Goal: Consume media (video, audio): Consume media (video, audio)

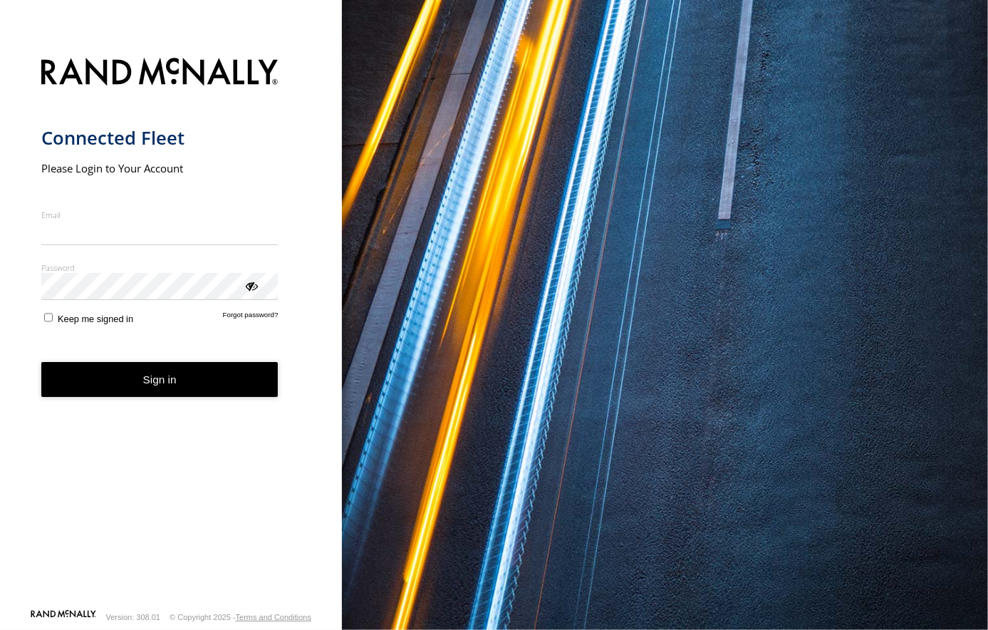
type input "**********"
click at [157, 401] on form "**********" at bounding box center [171, 328] width 260 height 559
click at [159, 392] on button "Sign in" at bounding box center [159, 379] width 237 height 35
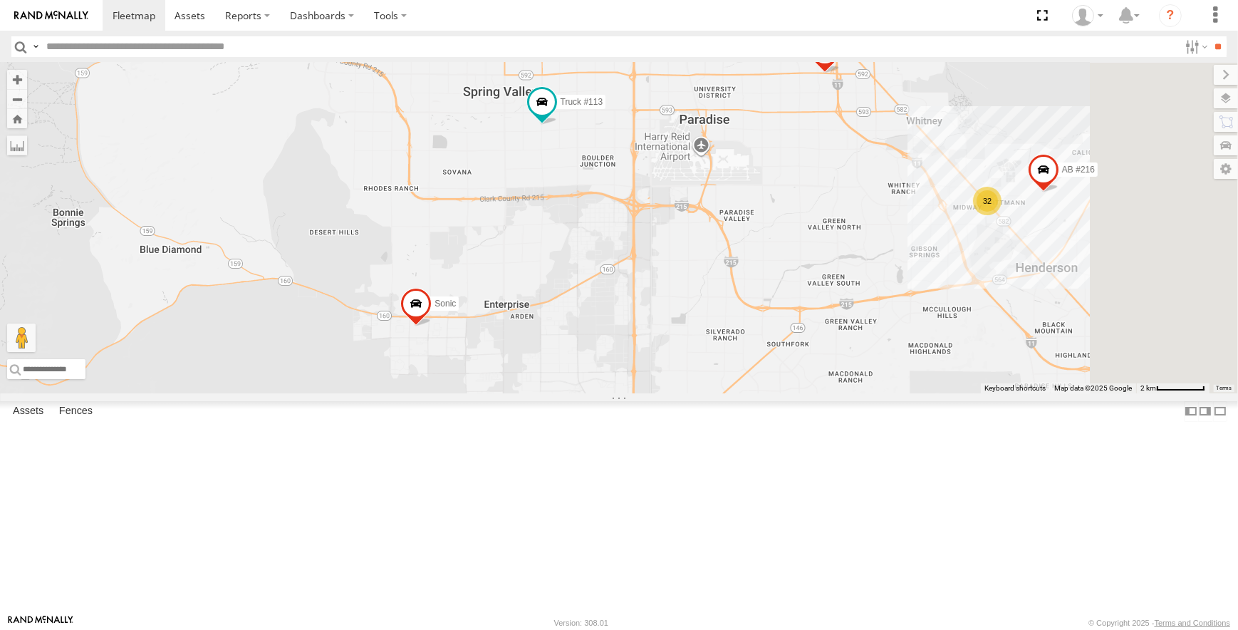
drag, startPoint x: 852, startPoint y: 383, endPoint x: 853, endPoint y: 353, distance: 29.9
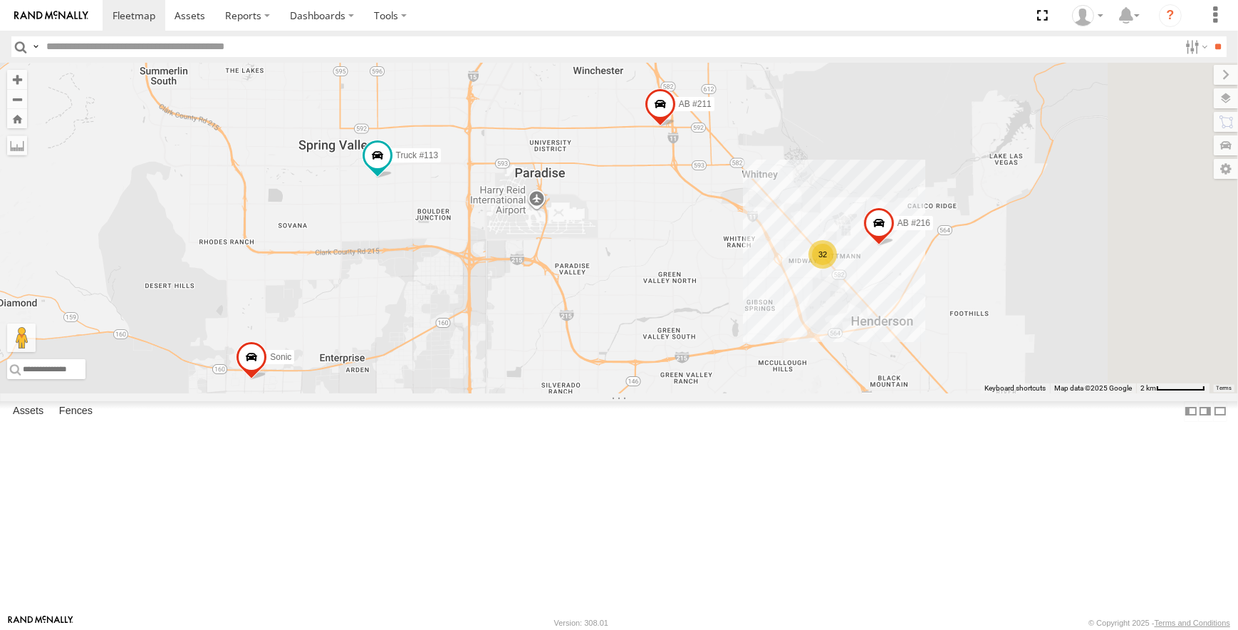
drag, startPoint x: 890, startPoint y: 261, endPoint x: 729, endPoint y: 311, distance: 168.0
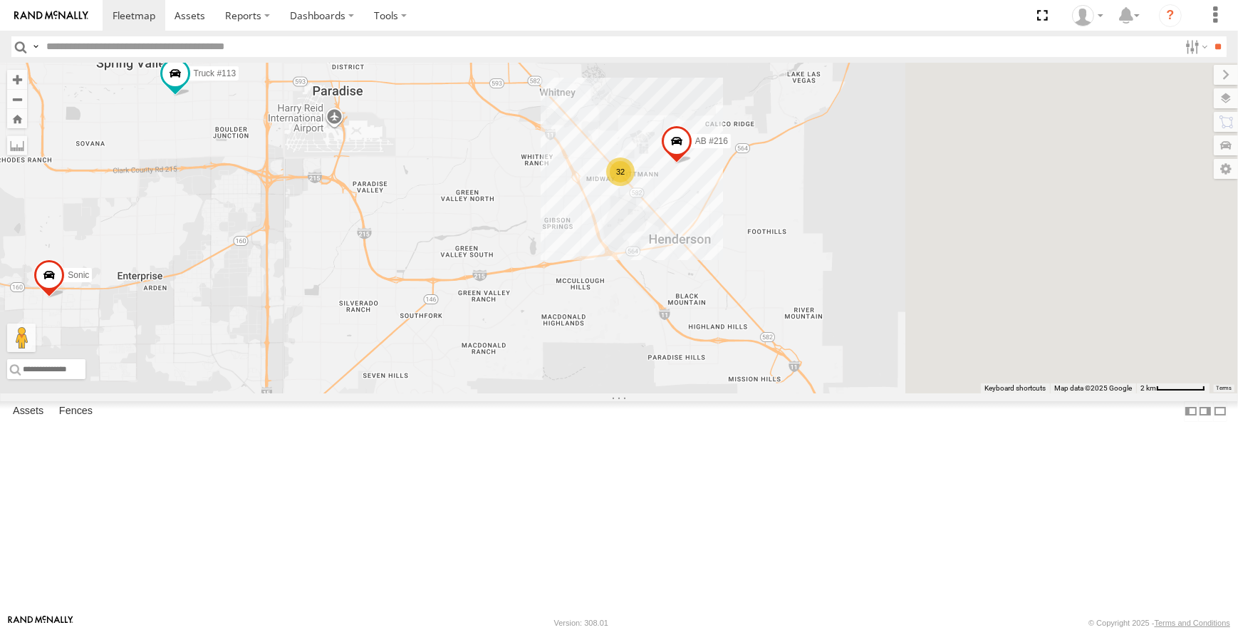
drag, startPoint x: 862, startPoint y: 344, endPoint x: 665, endPoint y: 266, distance: 211.3
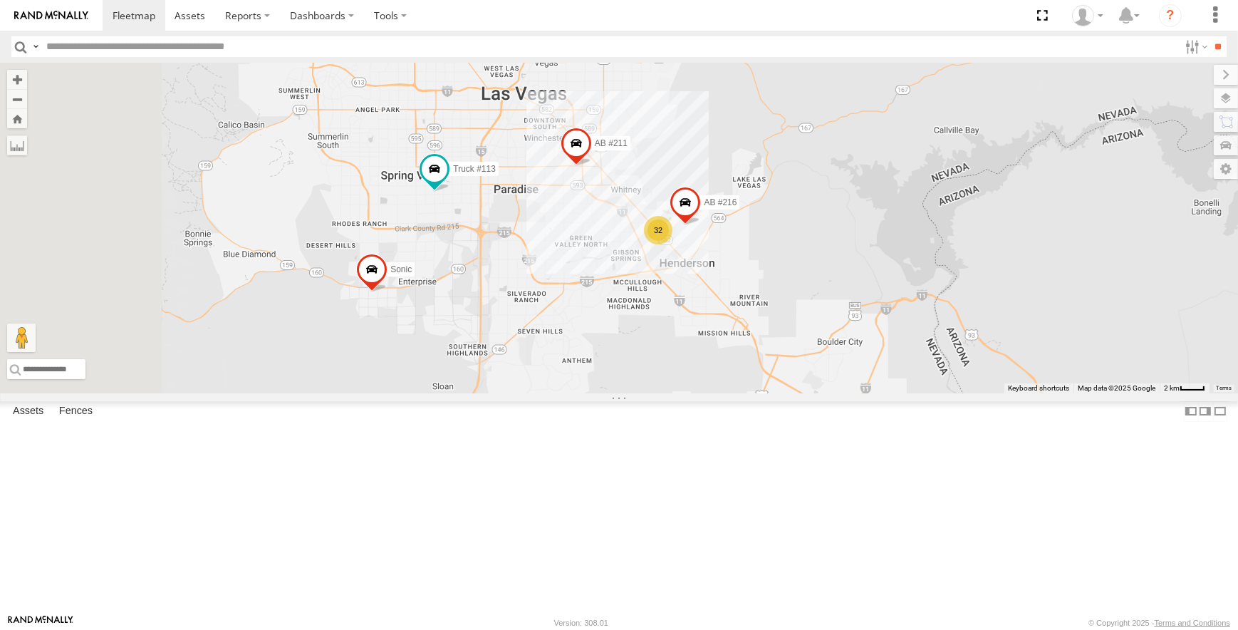
drag, startPoint x: 640, startPoint y: 262, endPoint x: 726, endPoint y: 371, distance: 138.5
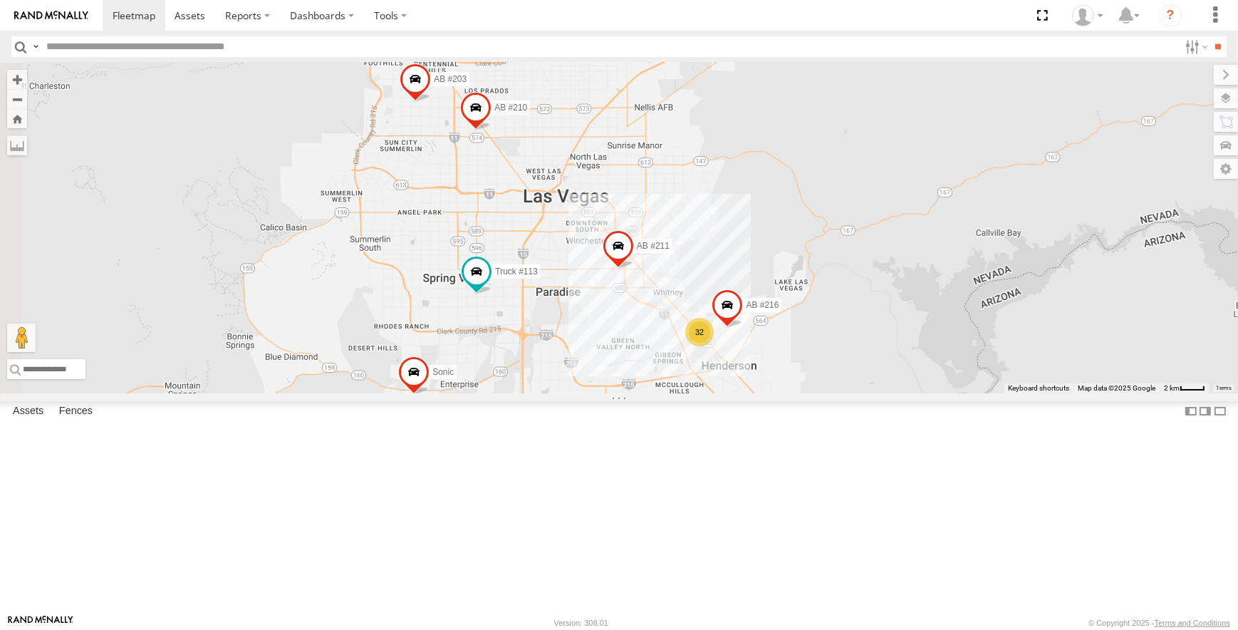
drag, startPoint x: 690, startPoint y: 292, endPoint x: 715, endPoint y: 370, distance: 82.2
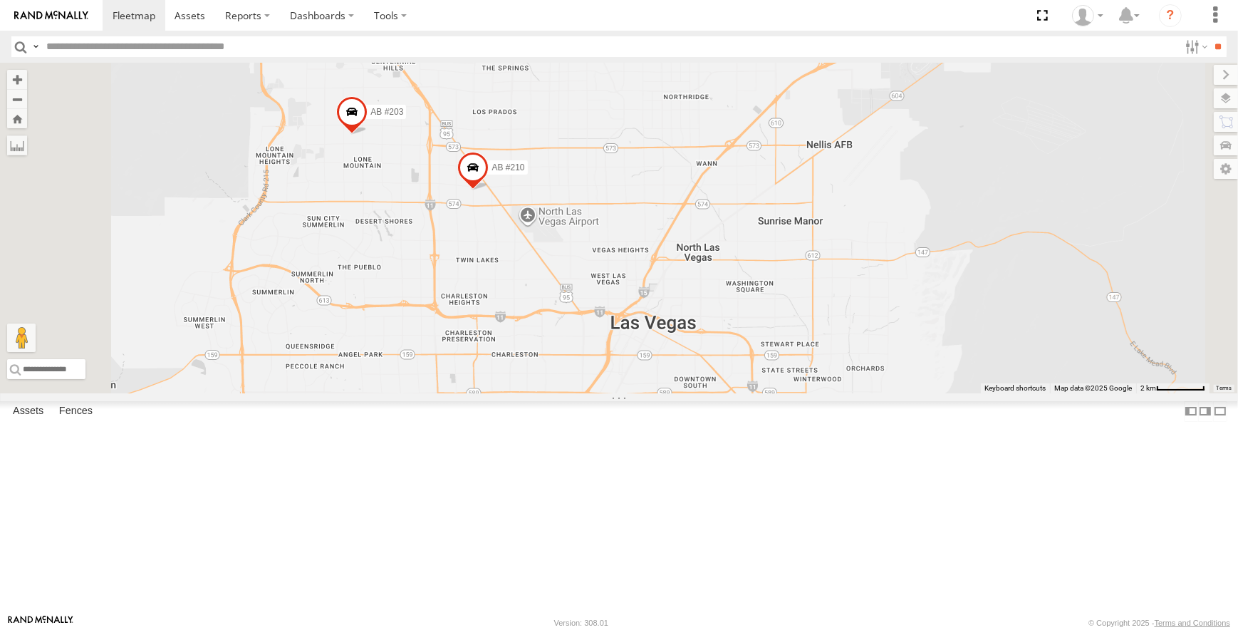
drag, startPoint x: 676, startPoint y: 291, endPoint x: 674, endPoint y: 400, distance: 109.0
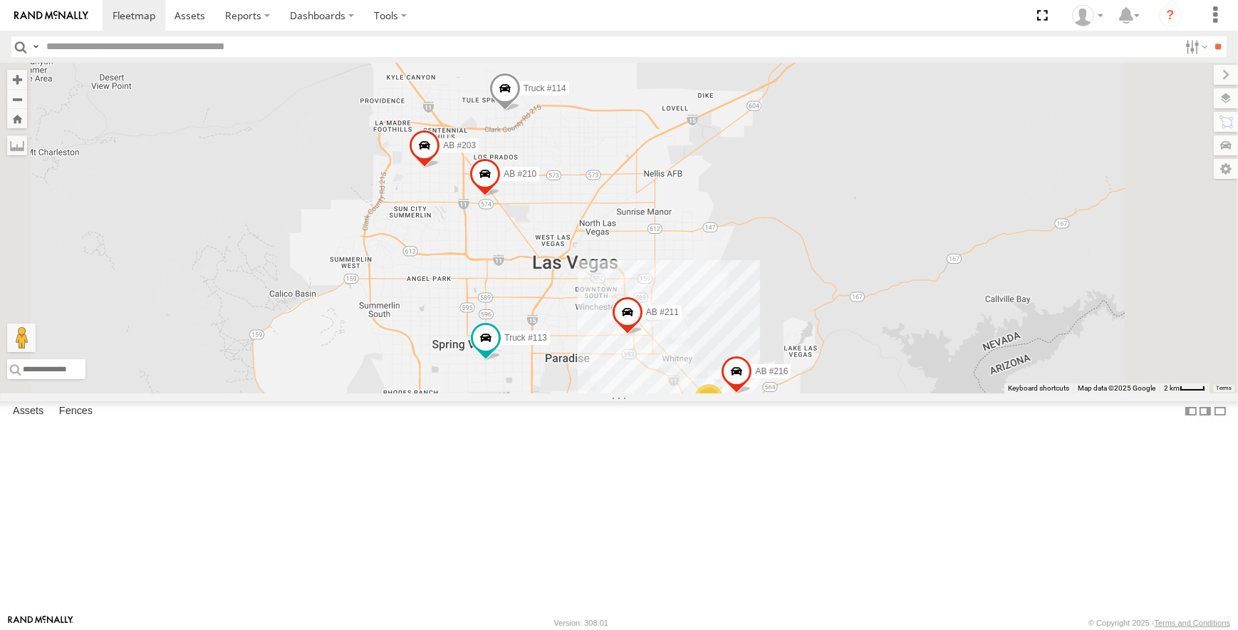
drag, startPoint x: 719, startPoint y: 318, endPoint x: 720, endPoint y: 276, distance: 41.3
click at [720, 276] on div "AB #210 Truck #114 AB #203 Sonic Pickup 2022 AB #211 Truck #113 AB #216 32" at bounding box center [619, 228] width 1238 height 330
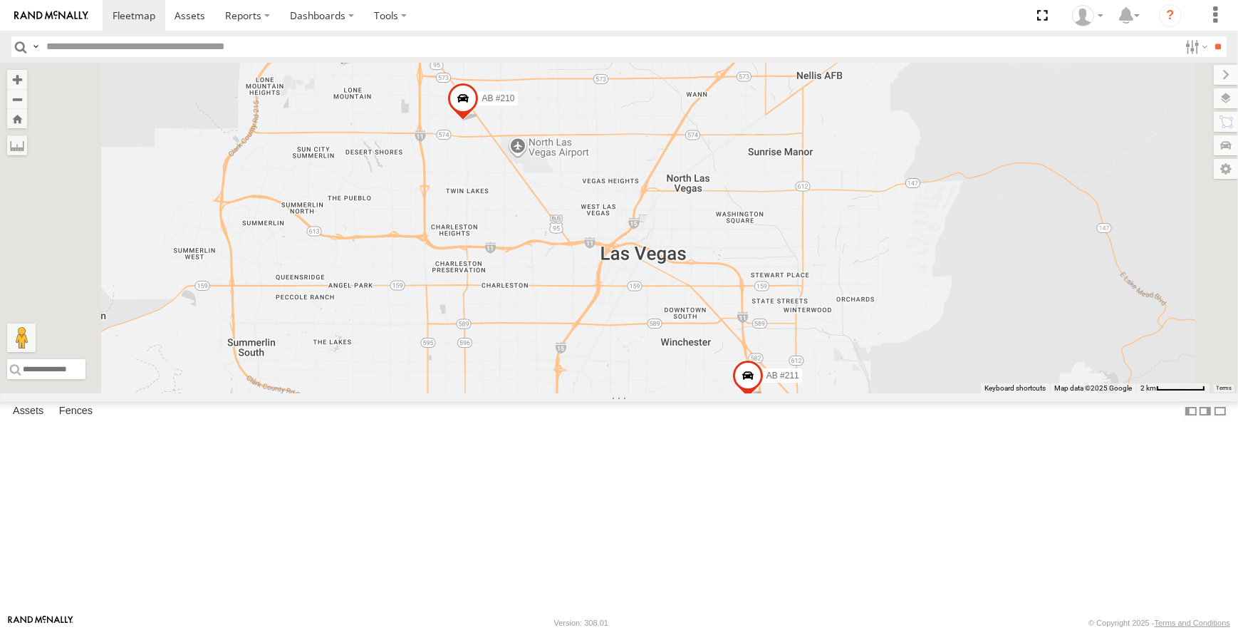
drag, startPoint x: 683, startPoint y: 365, endPoint x: 683, endPoint y: 343, distance: 22.1
click at [0, 0] on div "Truck #114" at bounding box center [0, 0] width 0 height 0
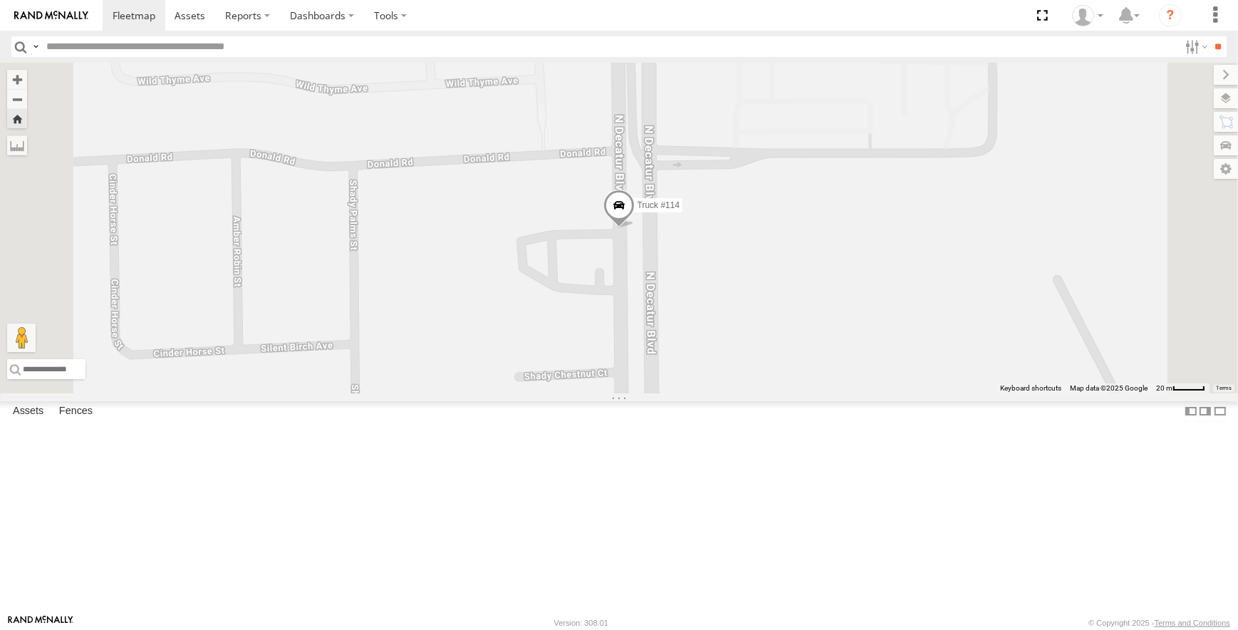
click at [0, 0] on link at bounding box center [0, 0] width 0 height 0
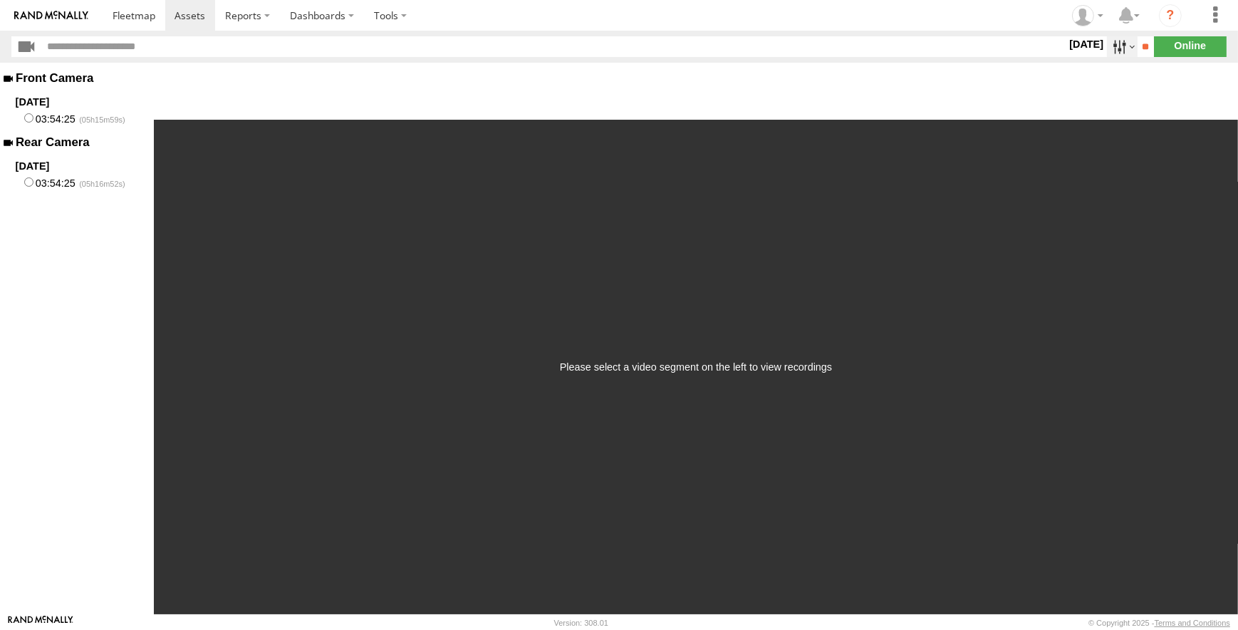
click at [1117, 44] on label at bounding box center [1122, 46] width 31 height 21
click at [0, 0] on label at bounding box center [0, 0] width 0 height 0
click at [1144, 51] on input "**" at bounding box center [1145, 46] width 16 height 21
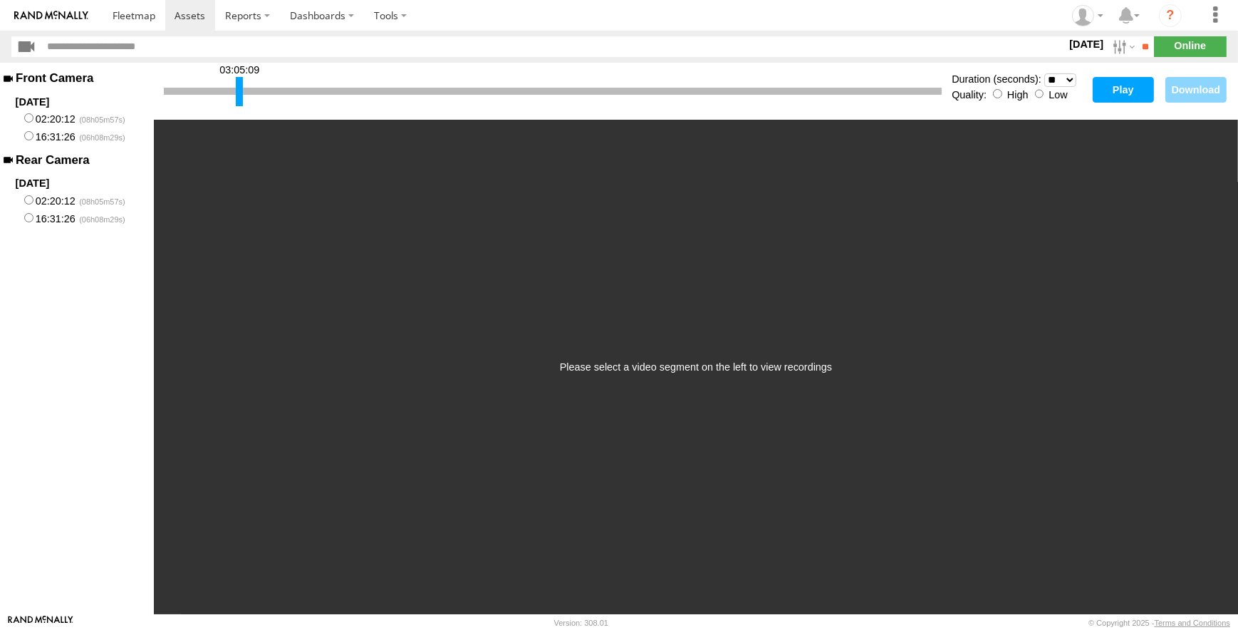
drag, startPoint x: 165, startPoint y: 95, endPoint x: 237, endPoint y: 109, distance: 73.3
click at [237, 109] on div "03:05:09" at bounding box center [553, 91] width 778 height 36
drag, startPoint x: 242, startPoint y: 100, endPoint x: 745, endPoint y: 114, distance: 503.0
click at [745, 114] on div "08:18:53 Duration (seconds): * ** ** ** ** ** ** *** *** *** *** Quality: High …" at bounding box center [696, 91] width 1084 height 57
click at [684, 100] on div at bounding box center [685, 91] width 7 height 29
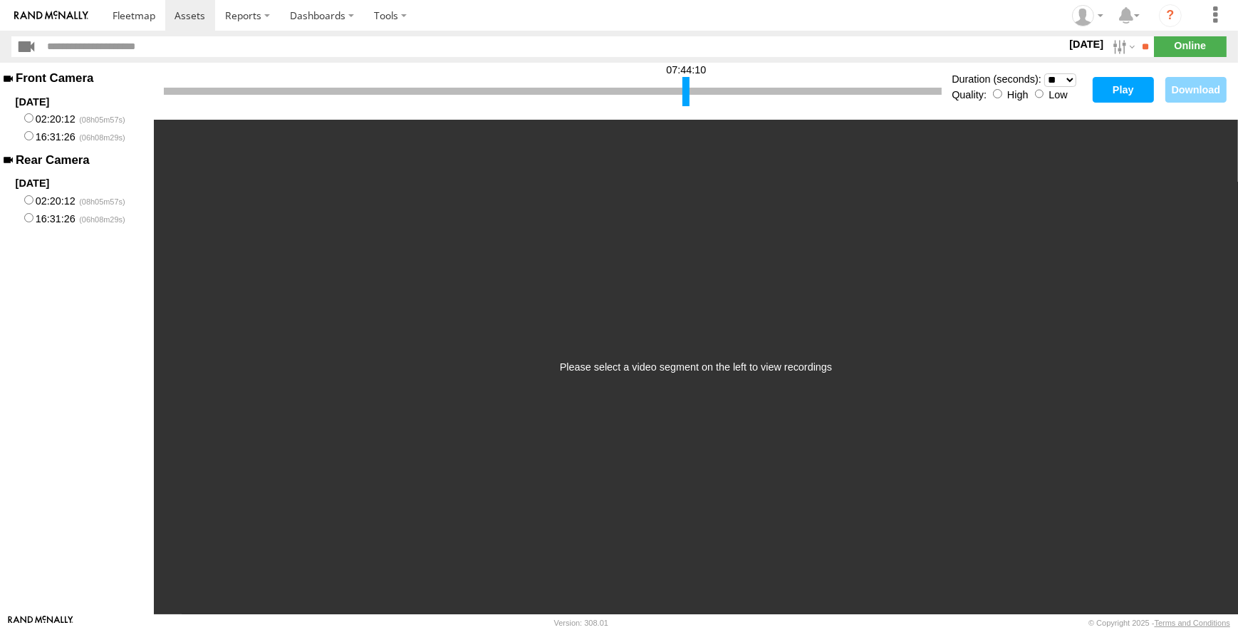
click at [1115, 88] on button "Play" at bounding box center [1123, 90] width 61 height 26
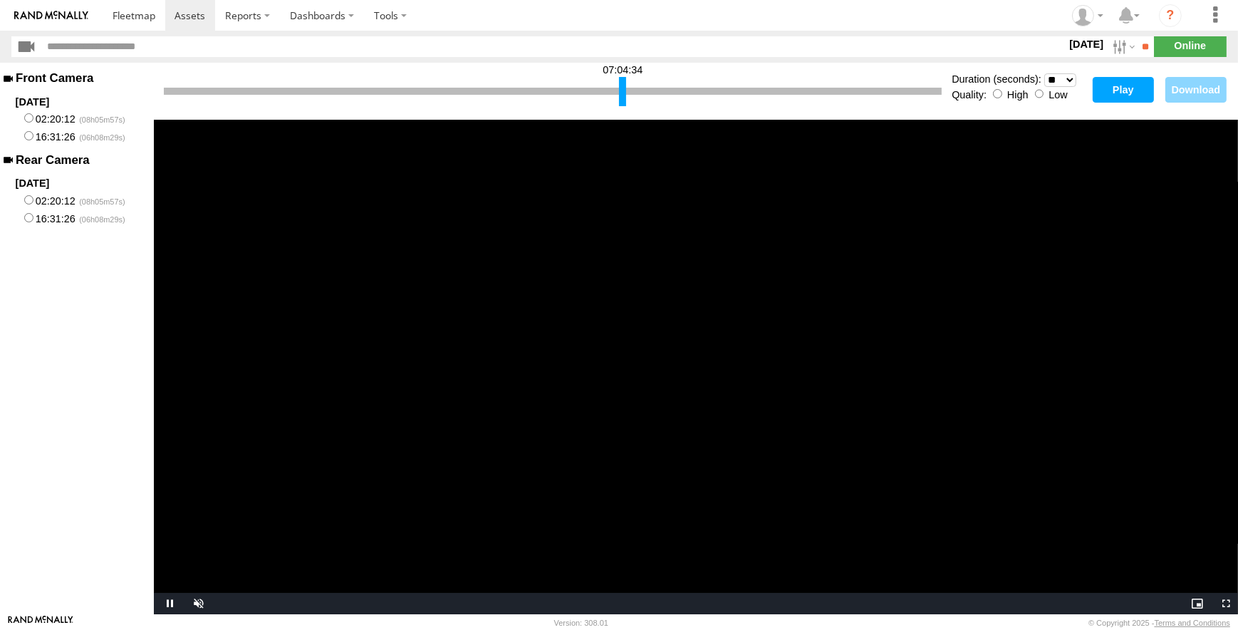
drag, startPoint x: 683, startPoint y: 93, endPoint x: 611, endPoint y: 101, distance: 72.4
click at [619, 101] on div at bounding box center [622, 91] width 7 height 29
click at [1113, 96] on button "Play" at bounding box center [1123, 90] width 61 height 26
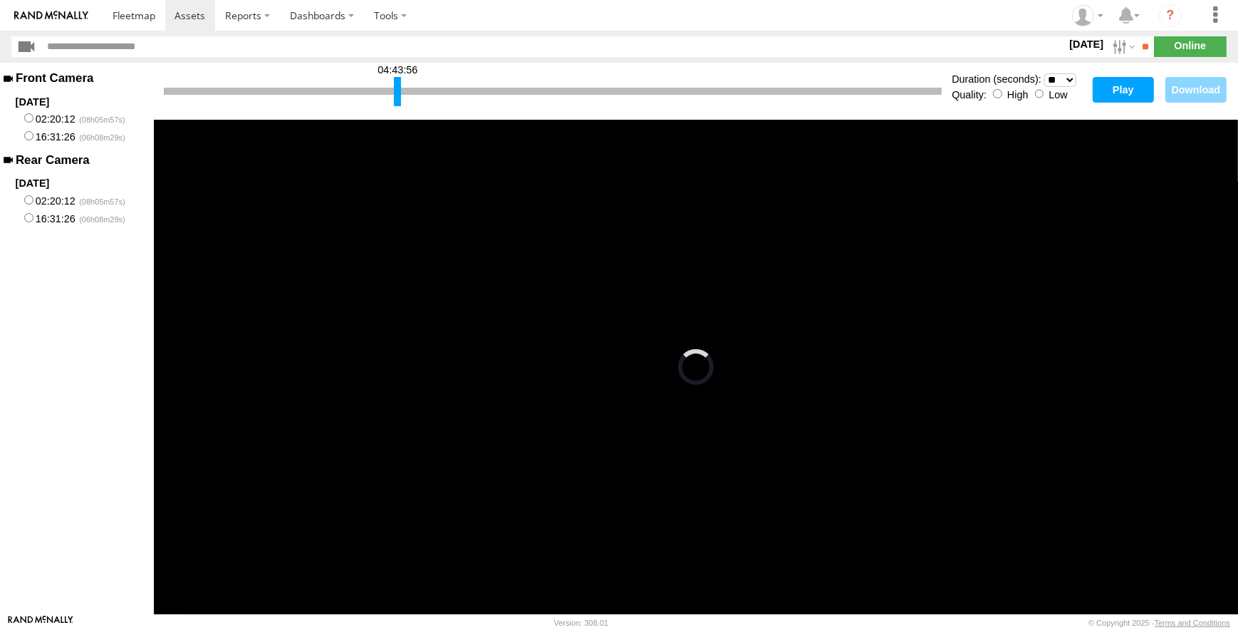
click at [395, 100] on div at bounding box center [397, 91] width 7 height 29
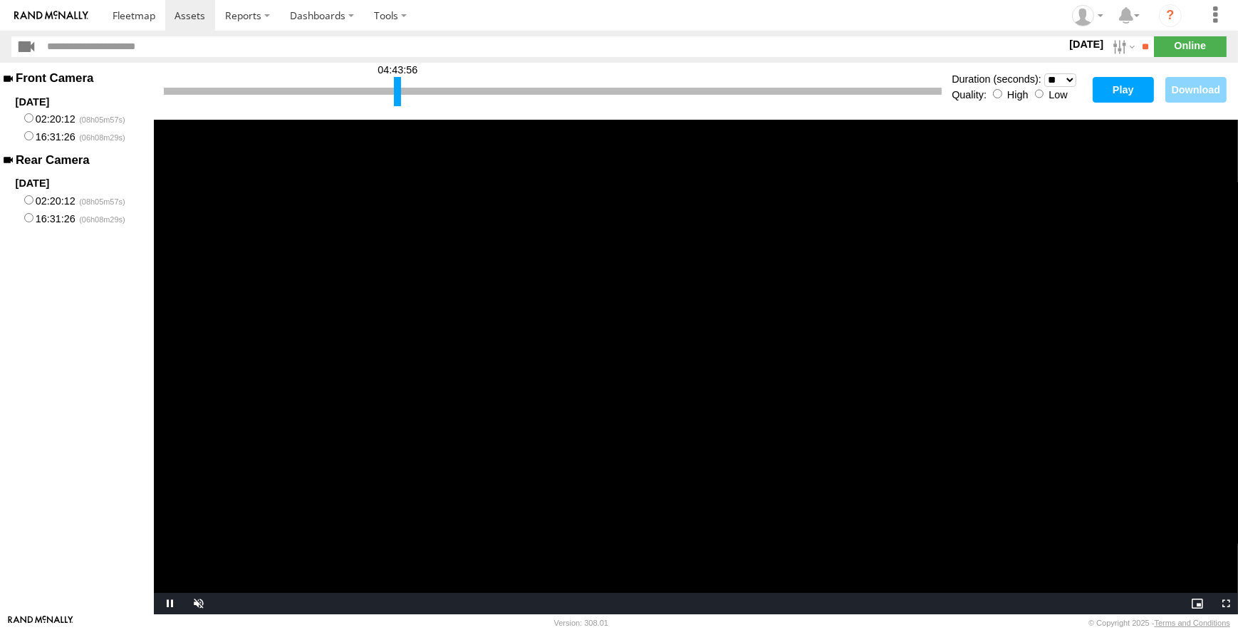
click at [1118, 83] on button "Play" at bounding box center [1123, 90] width 61 height 26
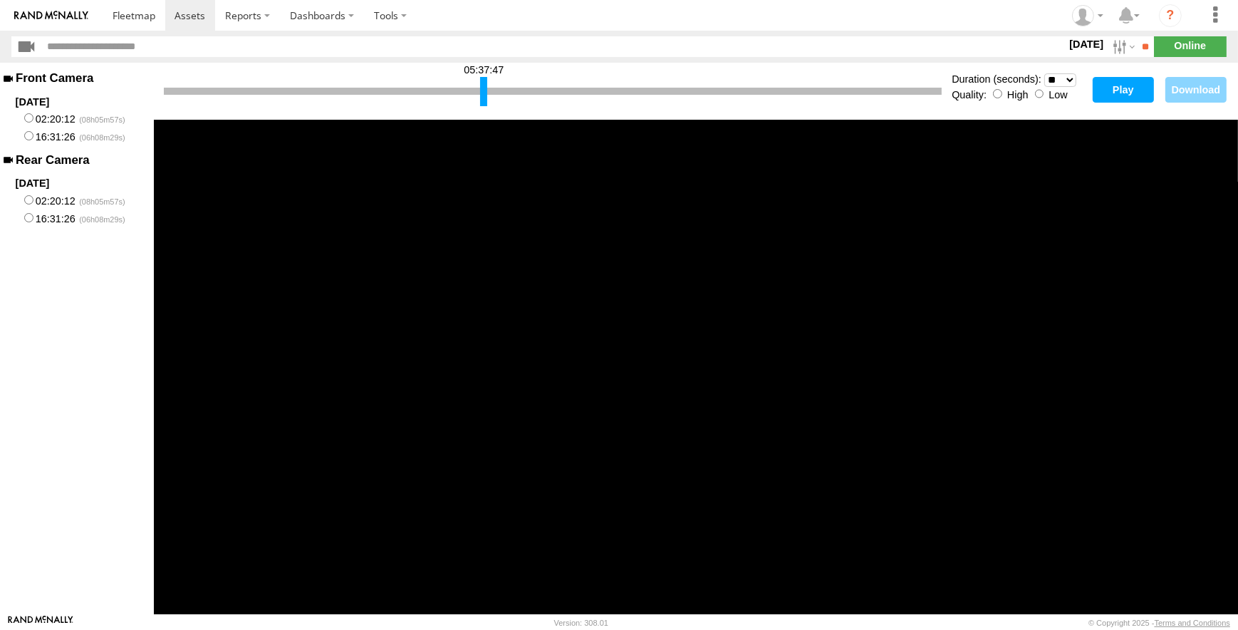
drag, startPoint x: 404, startPoint y: 90, endPoint x: 489, endPoint y: 98, distance: 85.1
click at [487, 98] on div at bounding box center [483, 91] width 7 height 29
click at [1121, 93] on button "Play" at bounding box center [1123, 90] width 61 height 26
click at [653, 94] on div at bounding box center [651, 91] width 7 height 29
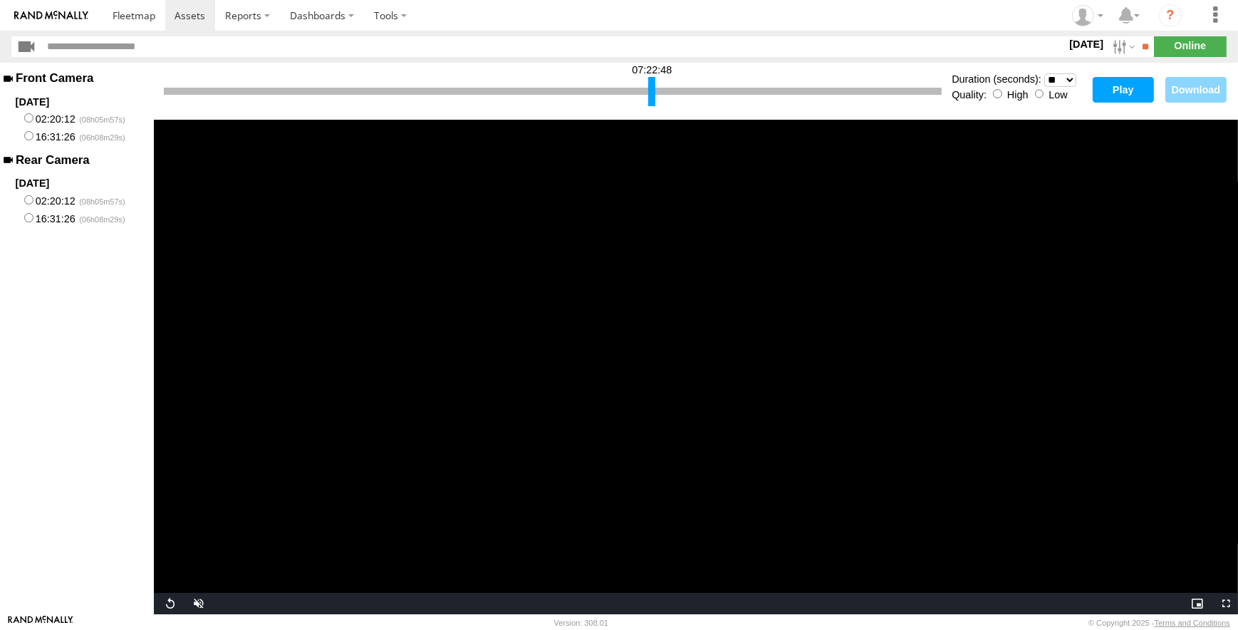
click at [1117, 90] on button "Play" at bounding box center [1123, 90] width 61 height 26
drag, startPoint x: 650, startPoint y: 95, endPoint x: 643, endPoint y: 94, distance: 7.2
click at [643, 94] on div at bounding box center [644, 91] width 7 height 29
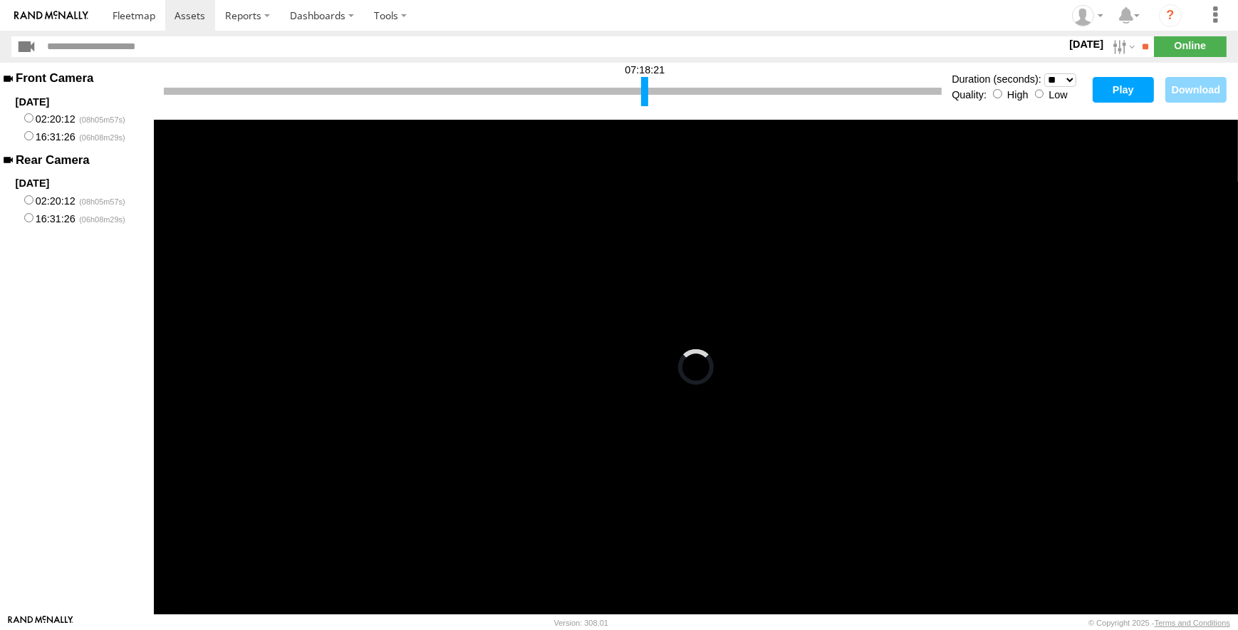
click at [1131, 91] on button "Play" at bounding box center [1123, 90] width 61 height 26
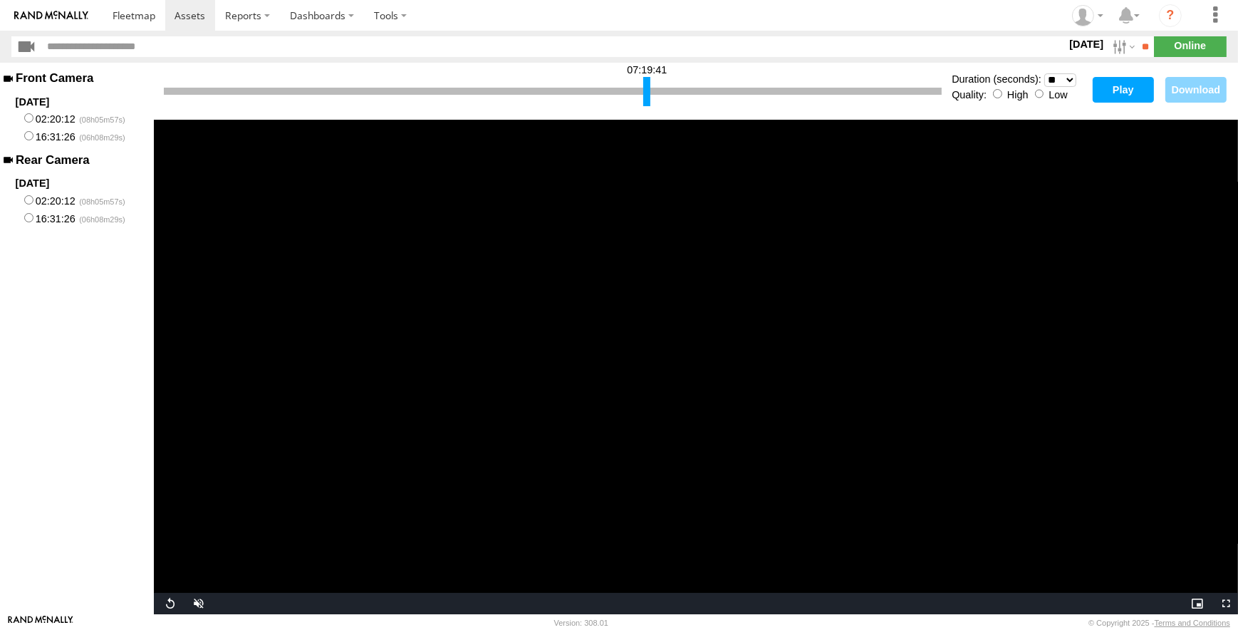
click at [647, 96] on div at bounding box center [646, 91] width 7 height 29
click at [1127, 89] on button "Play" at bounding box center [1123, 90] width 61 height 26
click at [1133, 92] on button "Play" at bounding box center [1123, 90] width 61 height 26
click at [645, 95] on div at bounding box center [645, 91] width 7 height 29
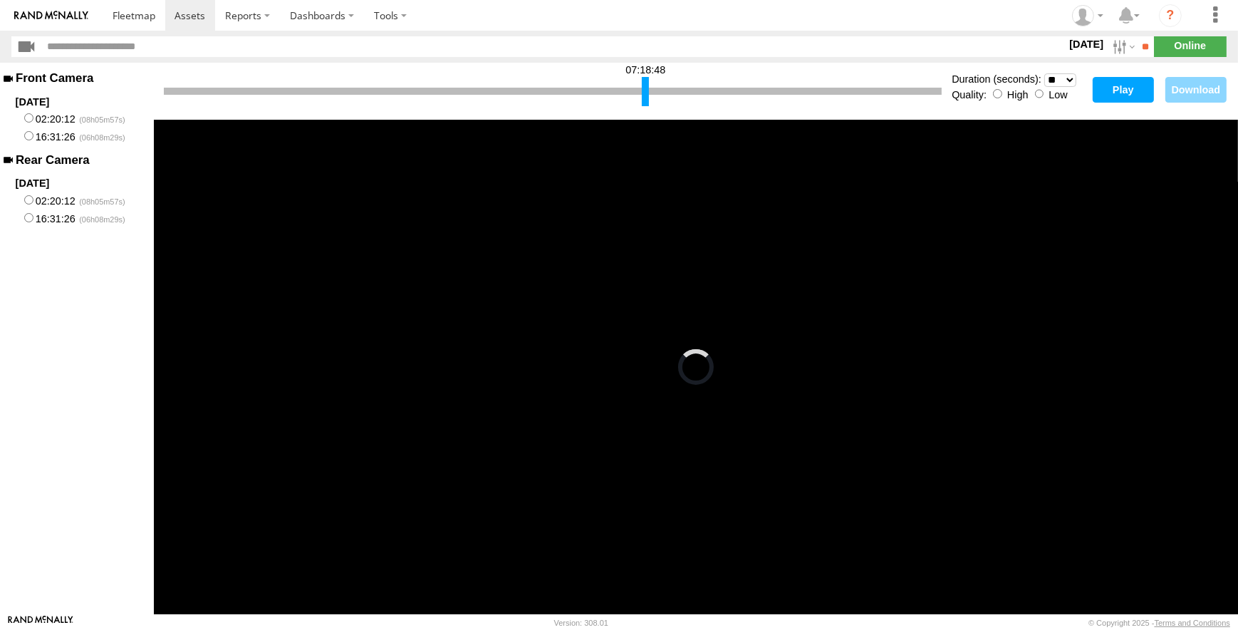
click at [1110, 95] on button "Play" at bounding box center [1123, 90] width 61 height 26
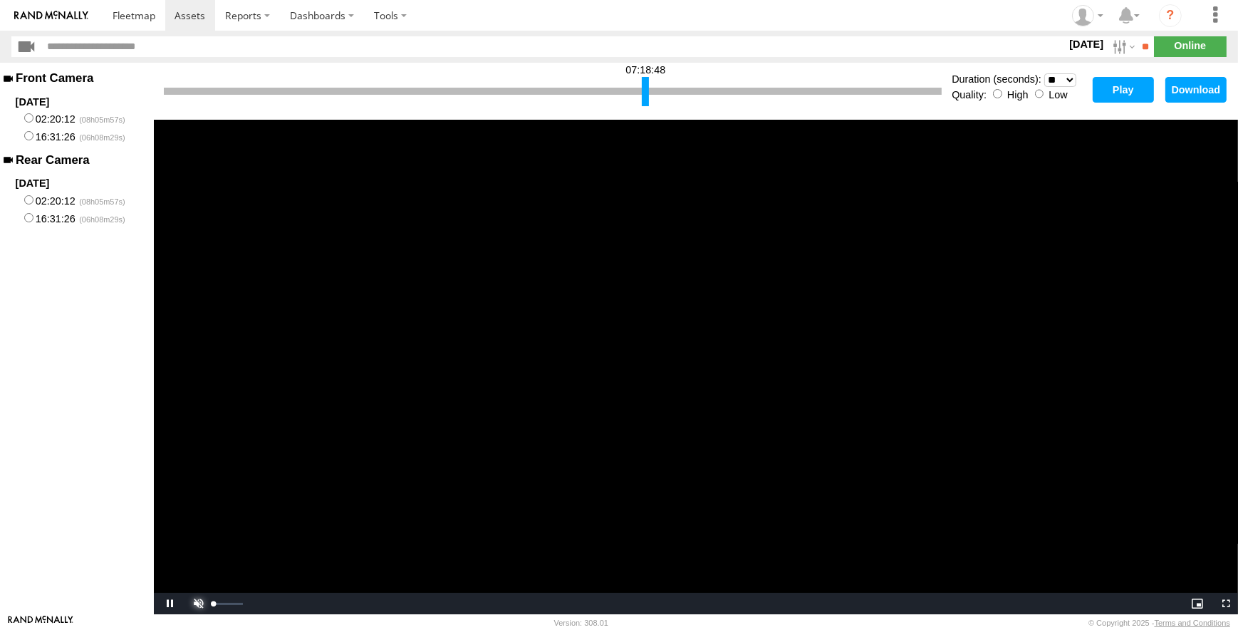
click at [199, 603] on span "Video Player" at bounding box center [196, 603] width 28 height 0
click at [196, 603] on span "Video Player" at bounding box center [196, 603] width 28 height 0
click at [671, 363] on video "Video Player" at bounding box center [696, 367] width 1084 height 494
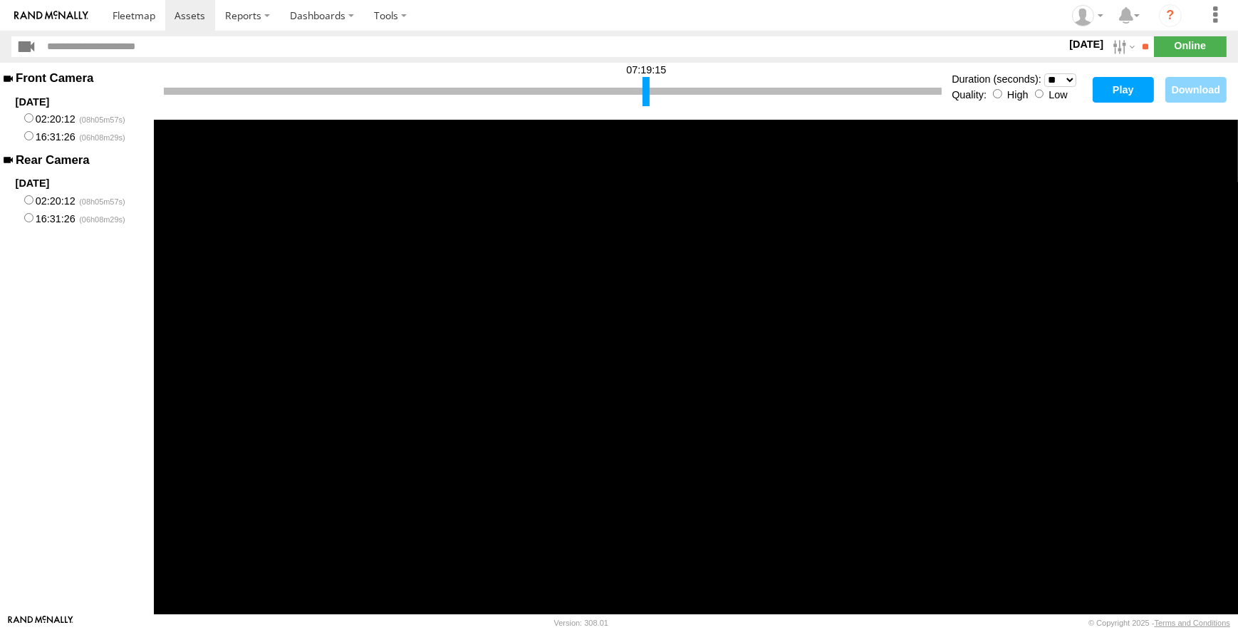
click at [645, 97] on div at bounding box center [645, 91] width 7 height 29
click at [1118, 97] on button "Play" at bounding box center [1123, 90] width 61 height 26
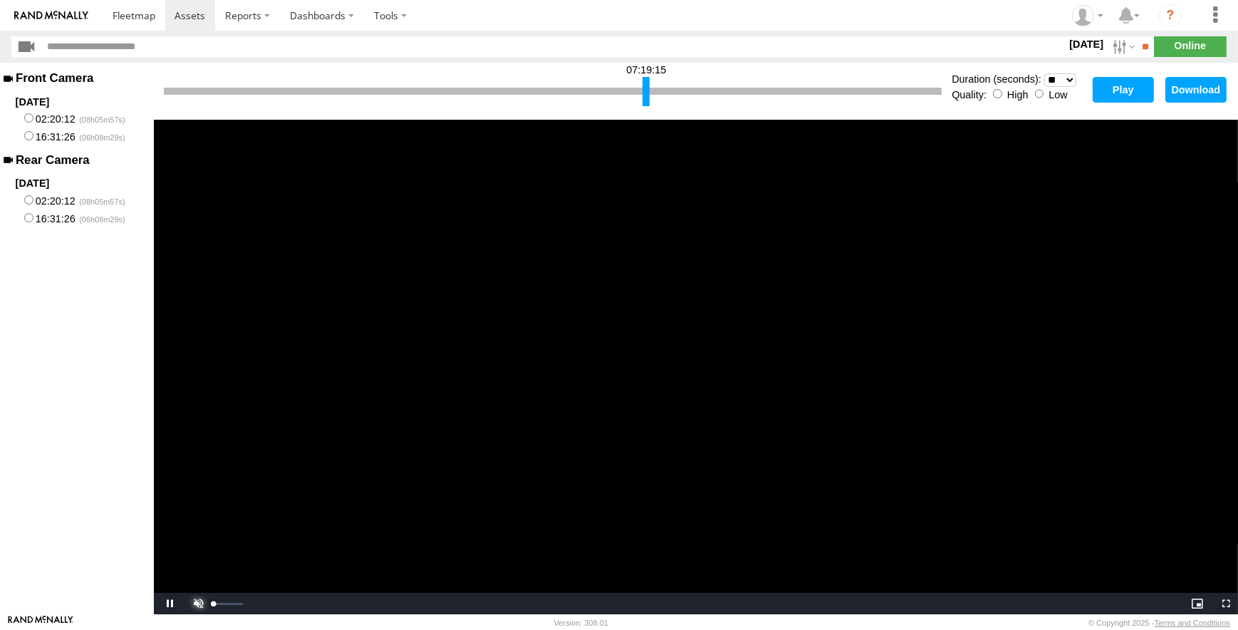
click at [194, 603] on span "Video Player" at bounding box center [196, 603] width 28 height 0
drag, startPoint x: 163, startPoint y: 91, endPoint x: 642, endPoint y: 114, distance: 479.9
click at [642, 114] on div "07:19:41 Duration (seconds): * ** ** ** ** ** ** *** *** *** *** Quality: High …" at bounding box center [696, 91] width 1084 height 57
click at [1127, 85] on button "Play" at bounding box center [1123, 90] width 61 height 26
click at [647, 93] on div at bounding box center [648, 91] width 7 height 29
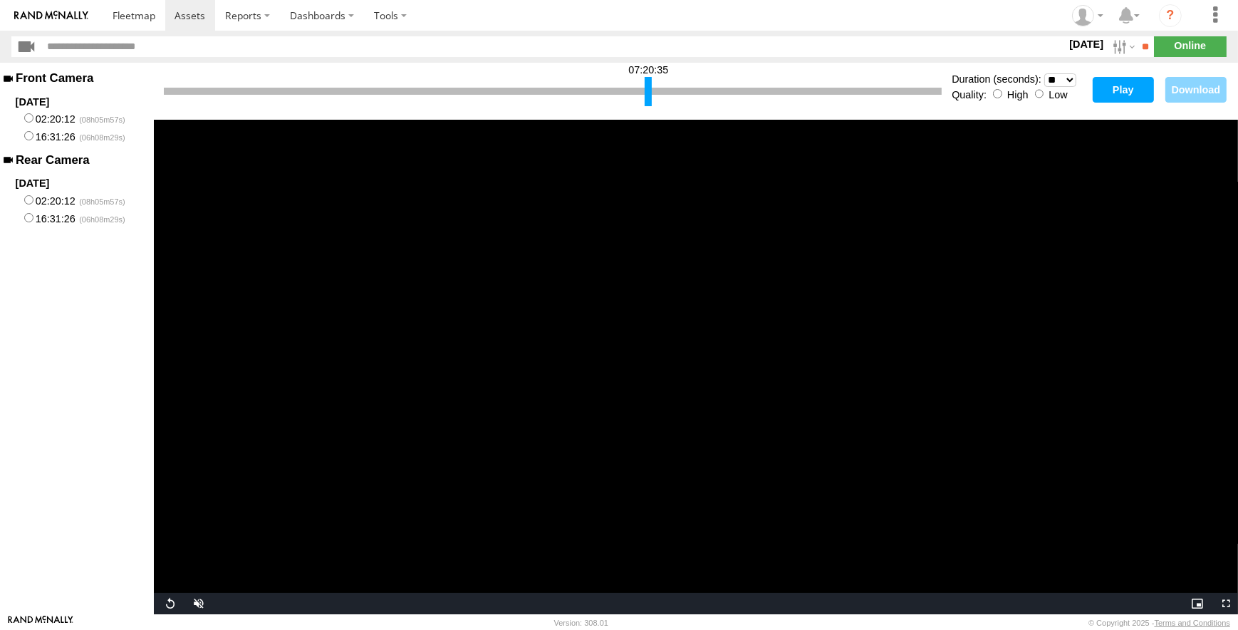
click at [1110, 76] on div "07:20:35 Duration (seconds): * ** ** ** ** ** ** *** *** *** *** Quality: High …" at bounding box center [696, 91] width 1084 height 57
click at [1110, 79] on button "Play" at bounding box center [1123, 90] width 61 height 26
click at [194, 603] on span "Video Player" at bounding box center [196, 603] width 28 height 0
click at [648, 89] on div at bounding box center [648, 91] width 7 height 29
click at [1122, 85] on button "Play" at bounding box center [1123, 90] width 61 height 26
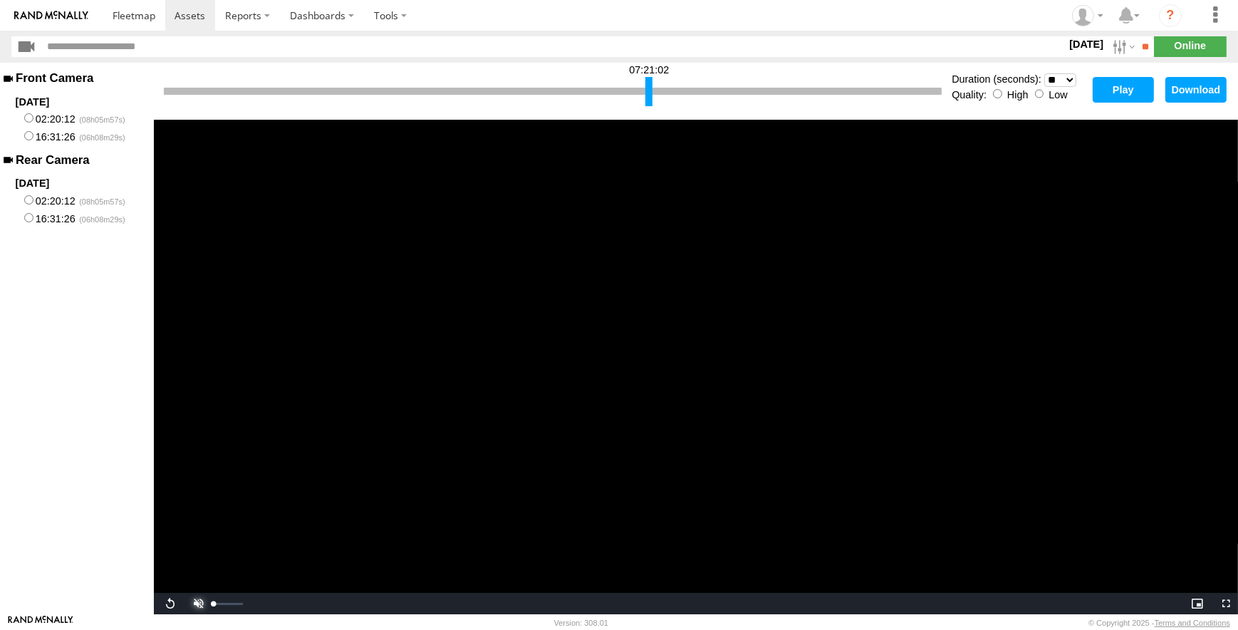
click at [198, 603] on span "Video Player" at bounding box center [196, 603] width 28 height 0
click at [647, 91] on div at bounding box center [648, 91] width 7 height 29
click at [1125, 87] on button "Play" at bounding box center [1123, 90] width 61 height 26
click at [649, 93] on div at bounding box center [649, 91] width 7 height 29
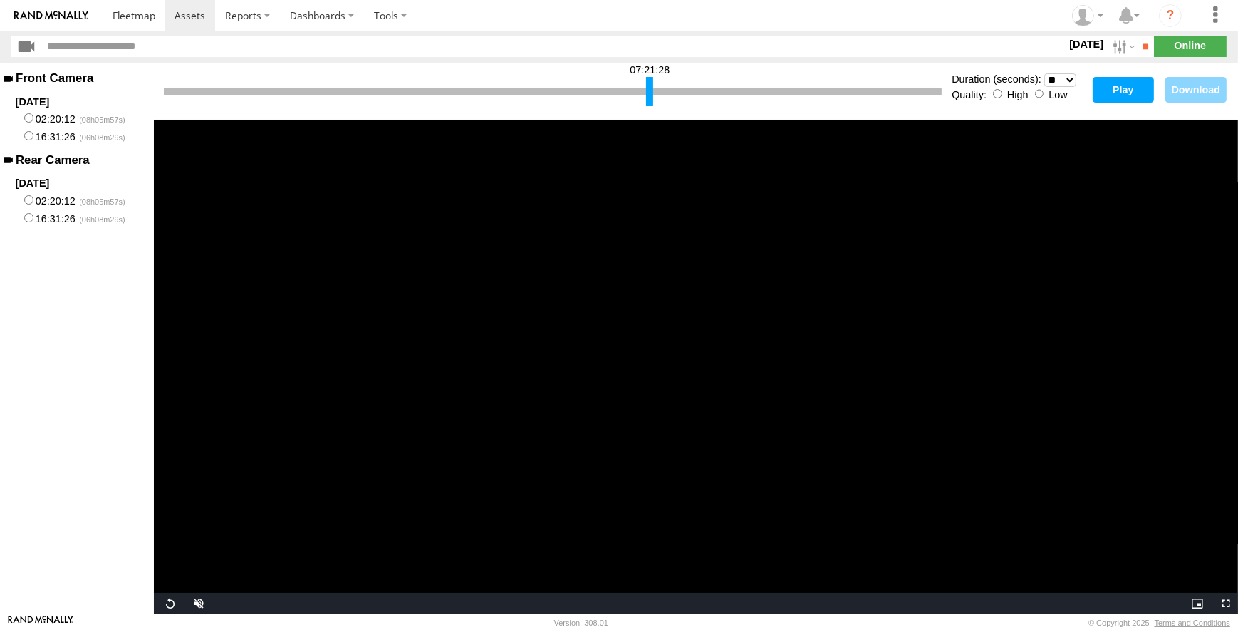
click at [1122, 85] on button "Play" at bounding box center [1123, 90] width 61 height 26
click at [649, 85] on div at bounding box center [650, 91] width 7 height 29
click at [1123, 85] on button "Play" at bounding box center [1123, 90] width 61 height 26
click at [644, 88] on div at bounding box center [645, 91] width 7 height 29
click at [1110, 93] on button "Play" at bounding box center [1123, 90] width 61 height 26
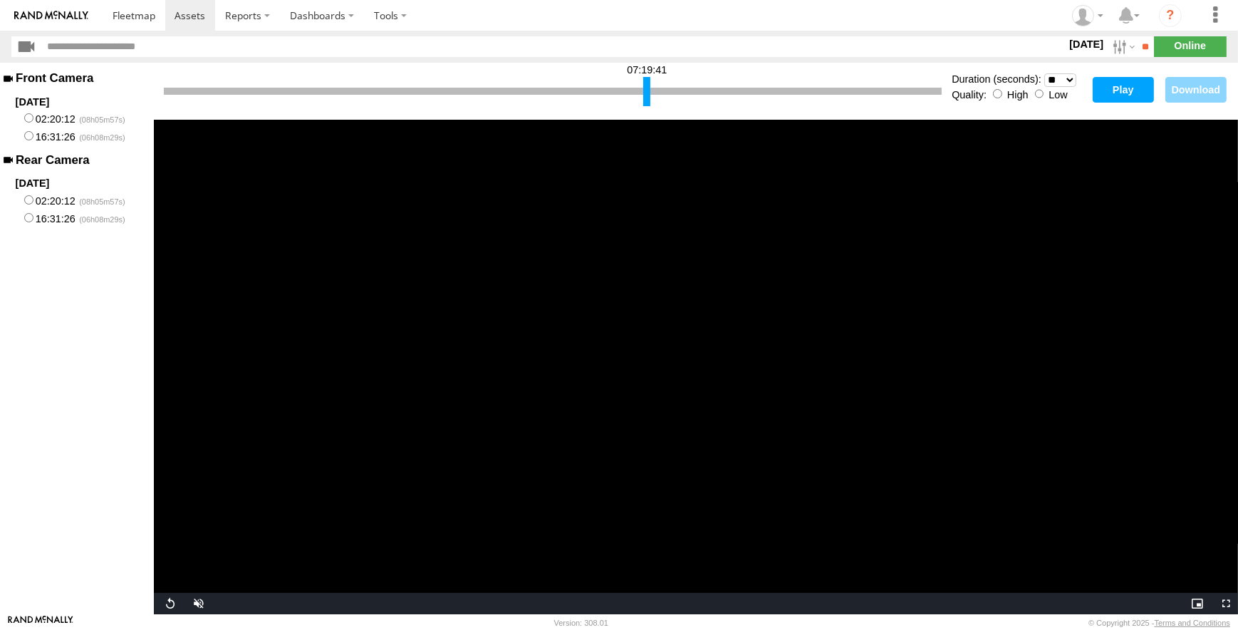
click at [647, 90] on div at bounding box center [646, 91] width 7 height 29
click at [1124, 90] on button "Play" at bounding box center [1123, 90] width 61 height 26
click at [646, 88] on div at bounding box center [645, 91] width 7 height 29
click at [1113, 98] on button "Play" at bounding box center [1123, 90] width 61 height 26
drag, startPoint x: 163, startPoint y: 94, endPoint x: 642, endPoint y: 150, distance: 482.5
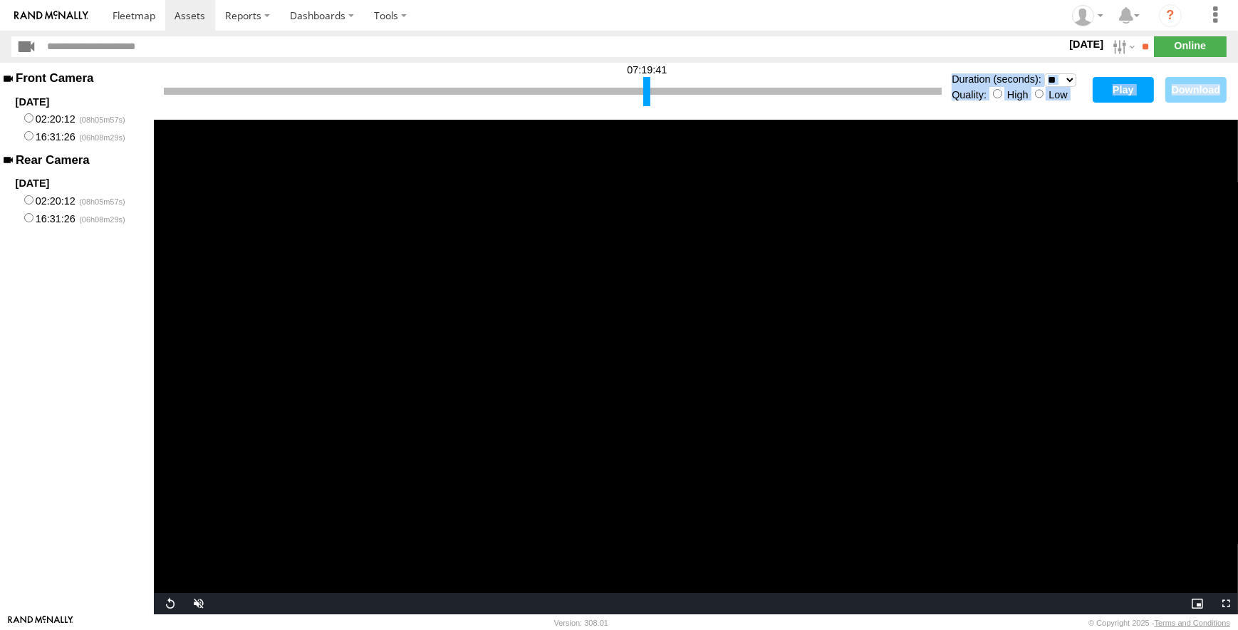
click at [642, 150] on div "07:19:41 Duration (seconds): * ** ** ** ** ** ** *** *** *** *** Quality: High …" at bounding box center [696, 338] width 1084 height 551
click at [1113, 90] on button "Play" at bounding box center [1123, 90] width 61 height 26
click at [199, 603] on span "Video Player" at bounding box center [196, 603] width 28 height 0
click at [645, 87] on div at bounding box center [645, 91] width 7 height 29
click at [646, 85] on div at bounding box center [645, 91] width 7 height 29
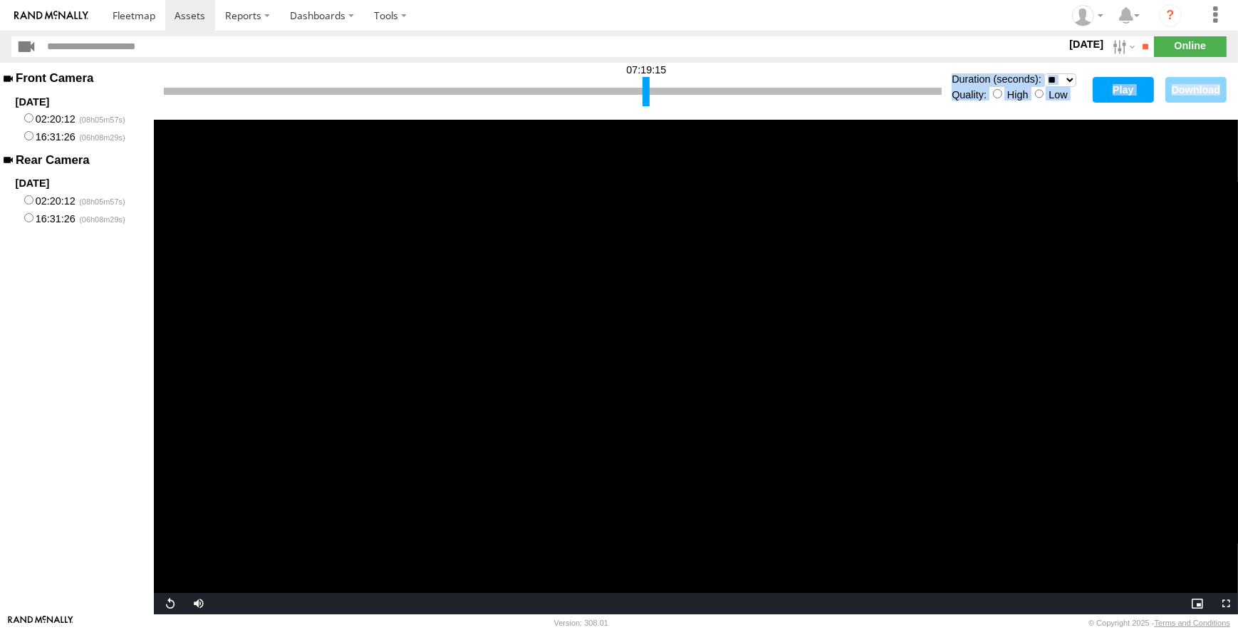
click at [1120, 85] on button "Play" at bounding box center [1123, 90] width 61 height 26
click at [645, 89] on div at bounding box center [646, 91] width 7 height 29
click at [1132, 91] on button "Play" at bounding box center [1123, 90] width 61 height 26
click at [195, 603] on span "Video Player" at bounding box center [196, 603] width 28 height 0
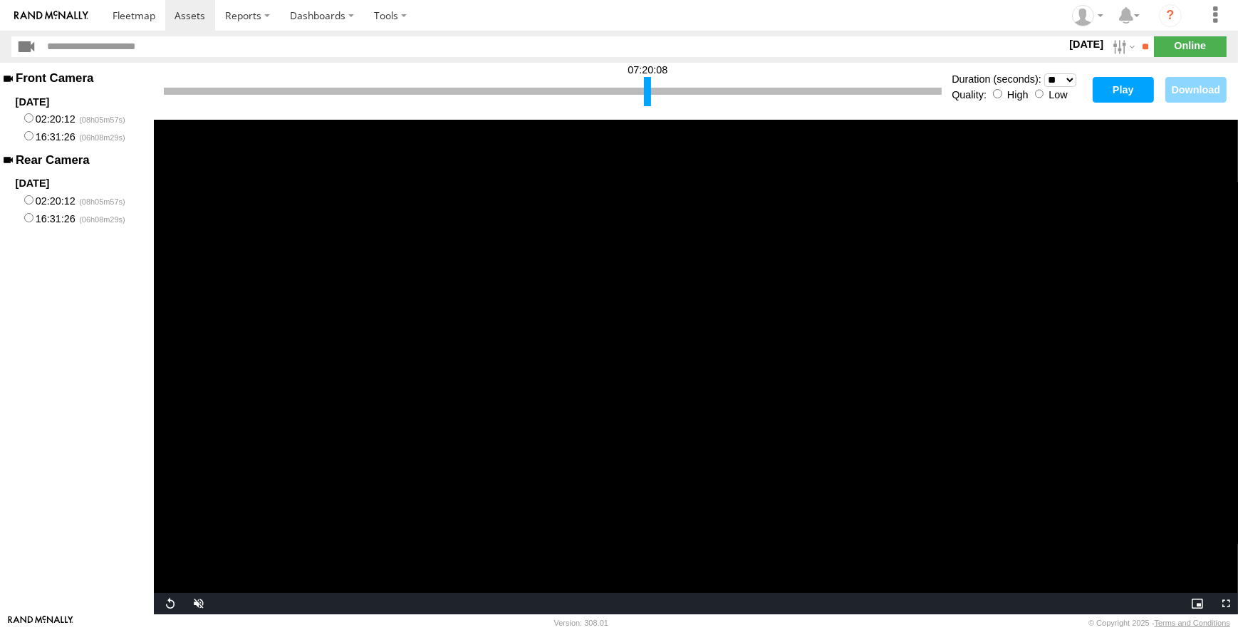
click at [647, 89] on div at bounding box center [647, 91] width 7 height 29
click at [1119, 93] on button "Play" at bounding box center [1123, 90] width 61 height 26
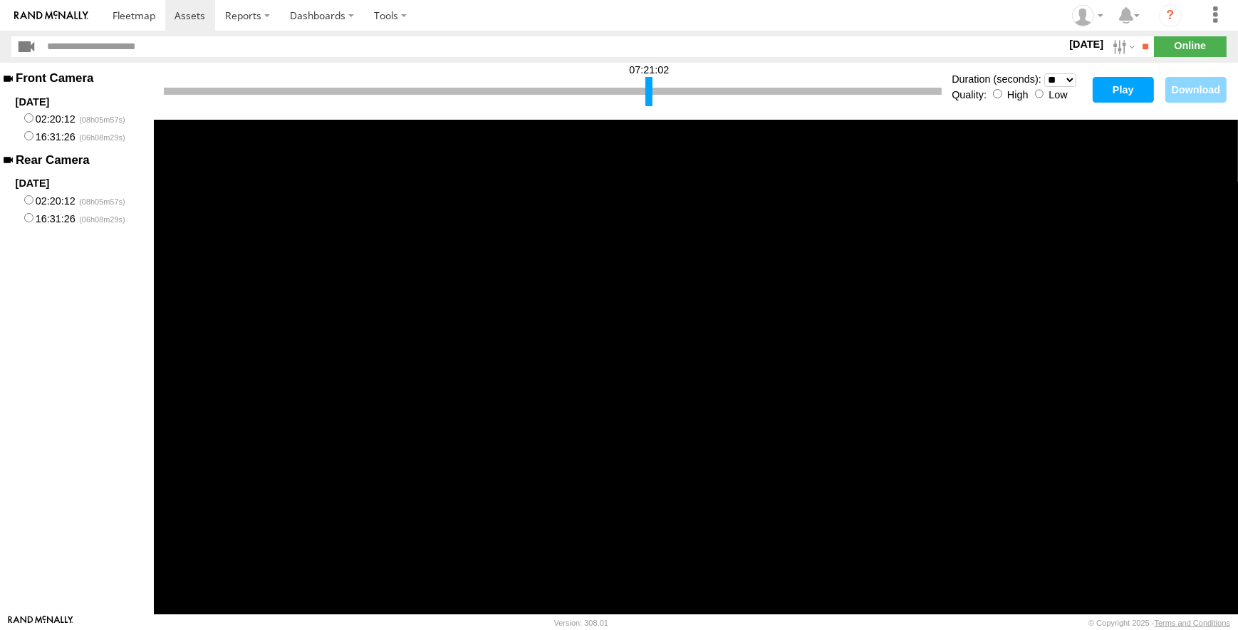
click at [647, 85] on div at bounding box center [648, 91] width 7 height 29
click at [1105, 88] on button "Play" at bounding box center [1123, 90] width 61 height 26
